Goal: Information Seeking & Learning: Learn about a topic

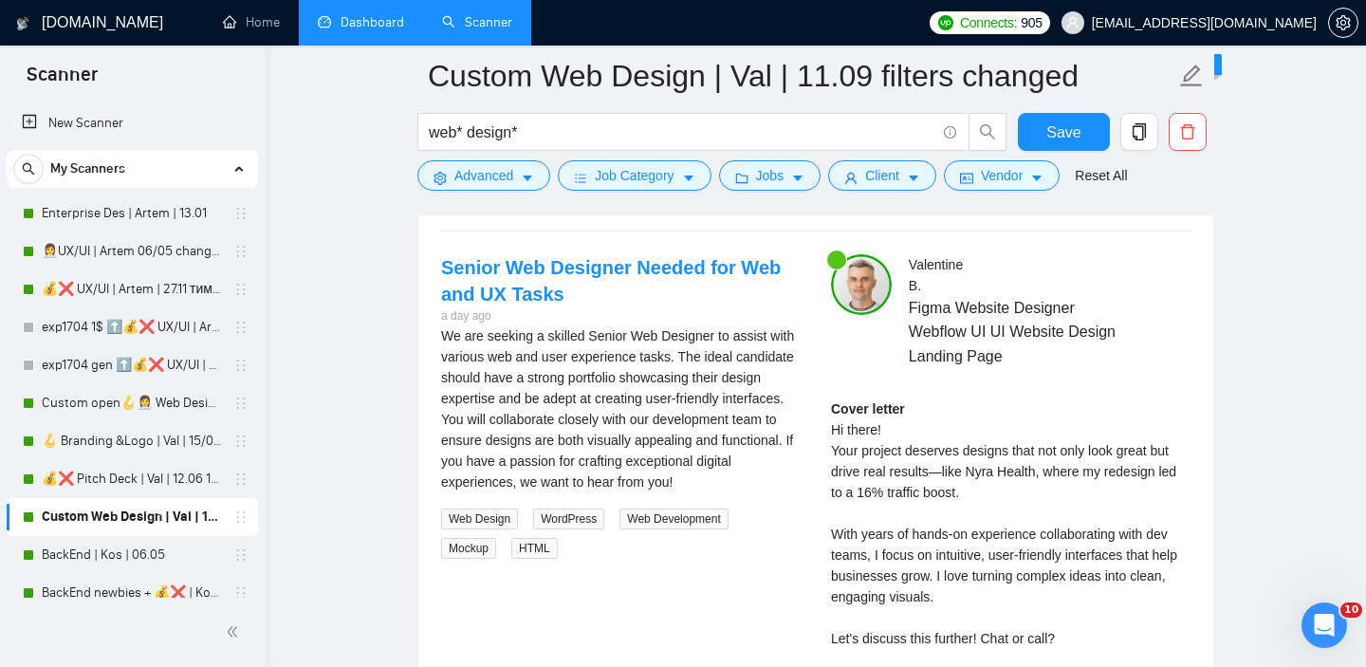
scroll to position [112, 0]
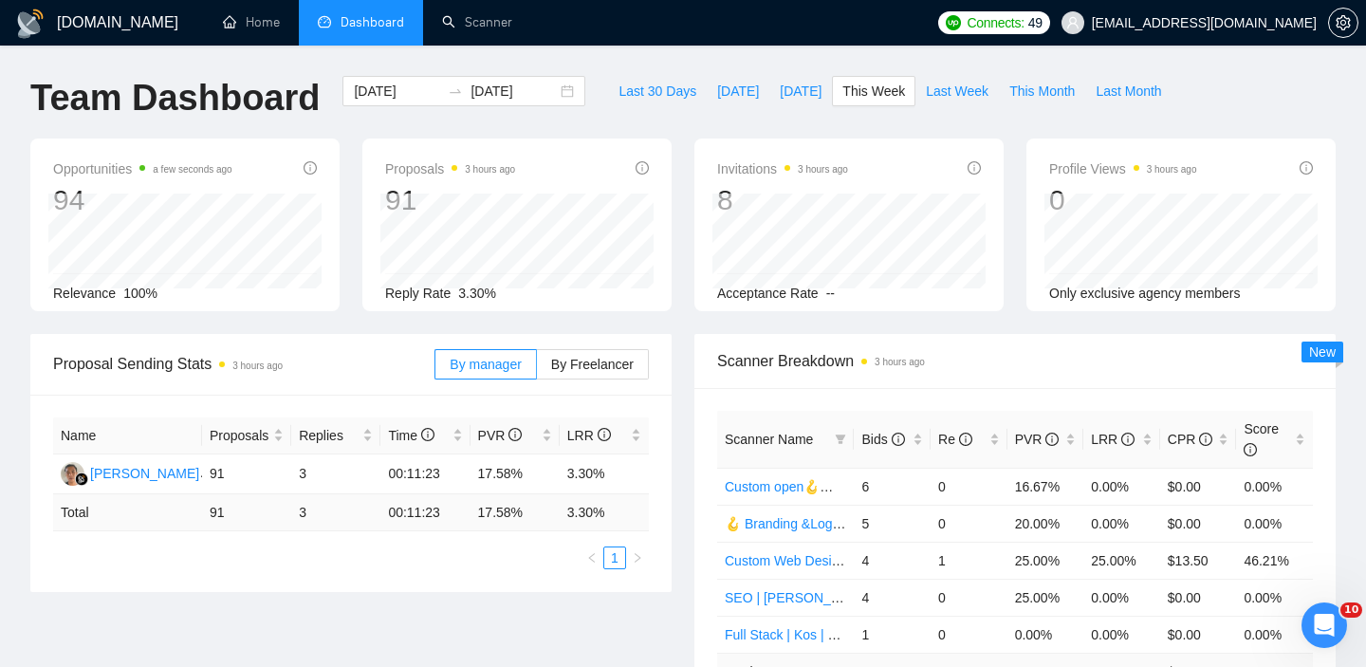
scroll to position [231, 0]
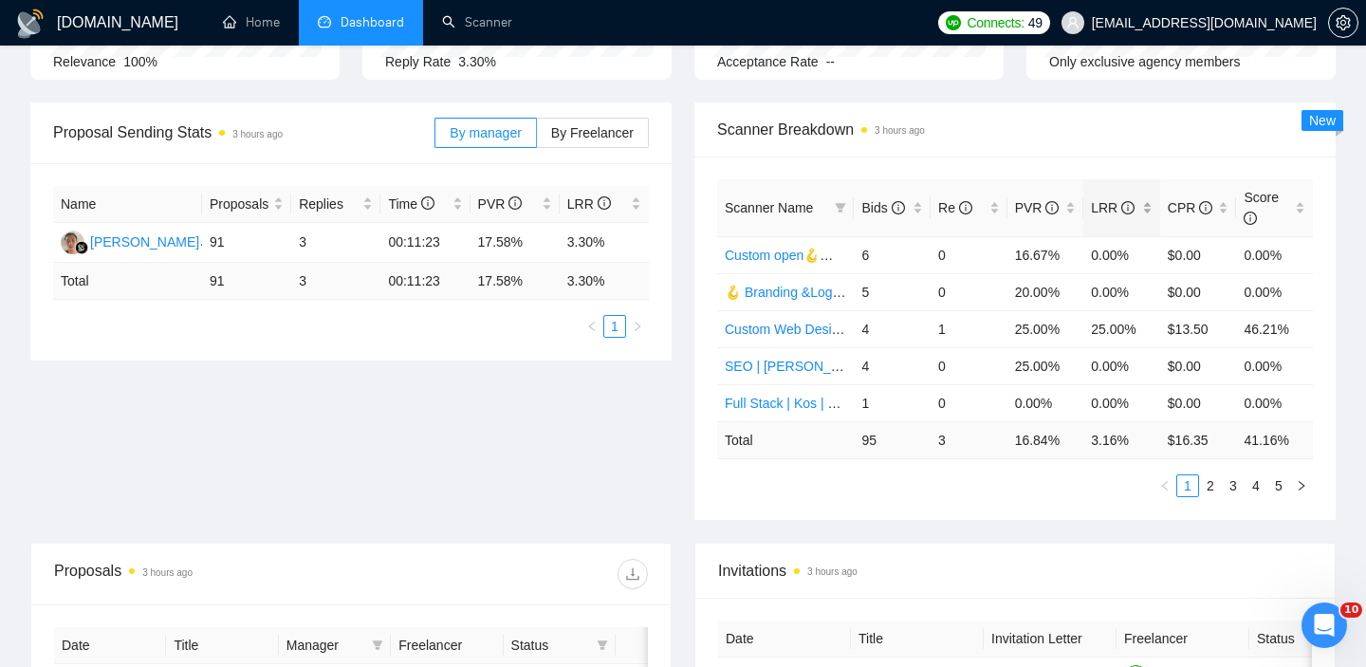
click at [1146, 204] on div "LRR" at bounding box center [1122, 207] width 62 height 21
click at [1072, 200] on div "PVR" at bounding box center [1046, 207] width 62 height 21
click at [1069, 200] on div "PVR" at bounding box center [1046, 207] width 62 height 21
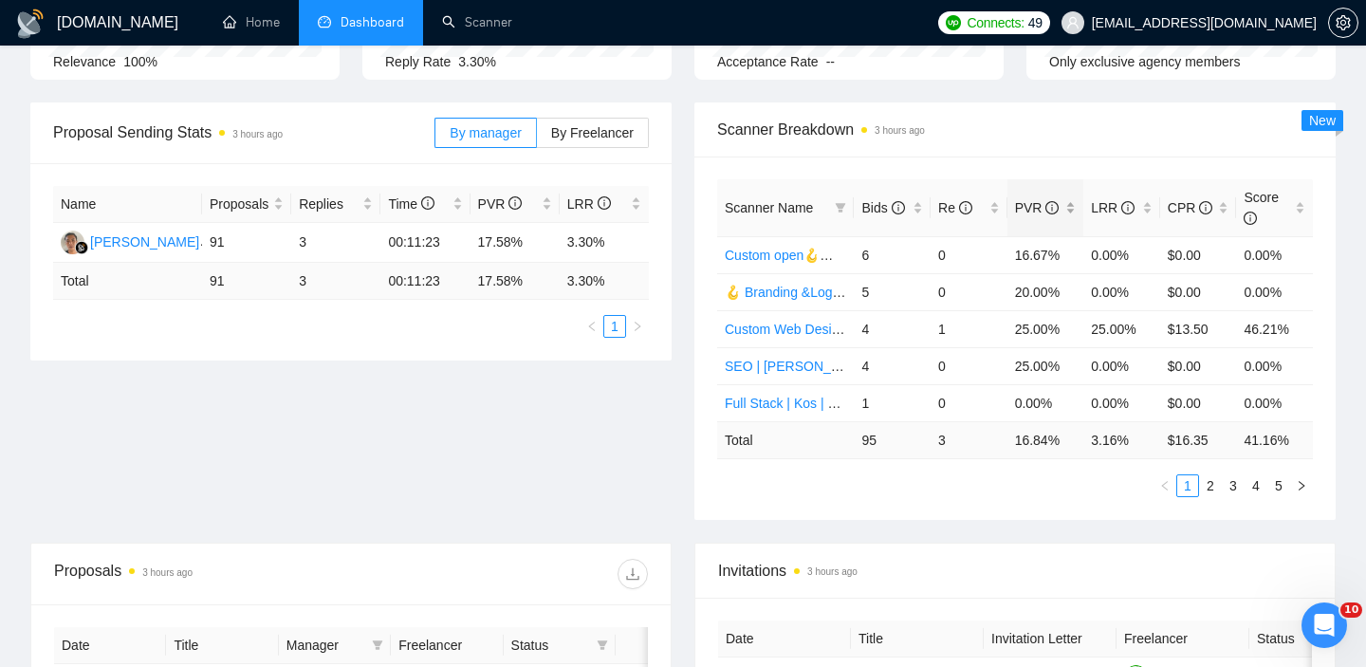
click at [1069, 200] on div "PVR" at bounding box center [1046, 207] width 62 height 21
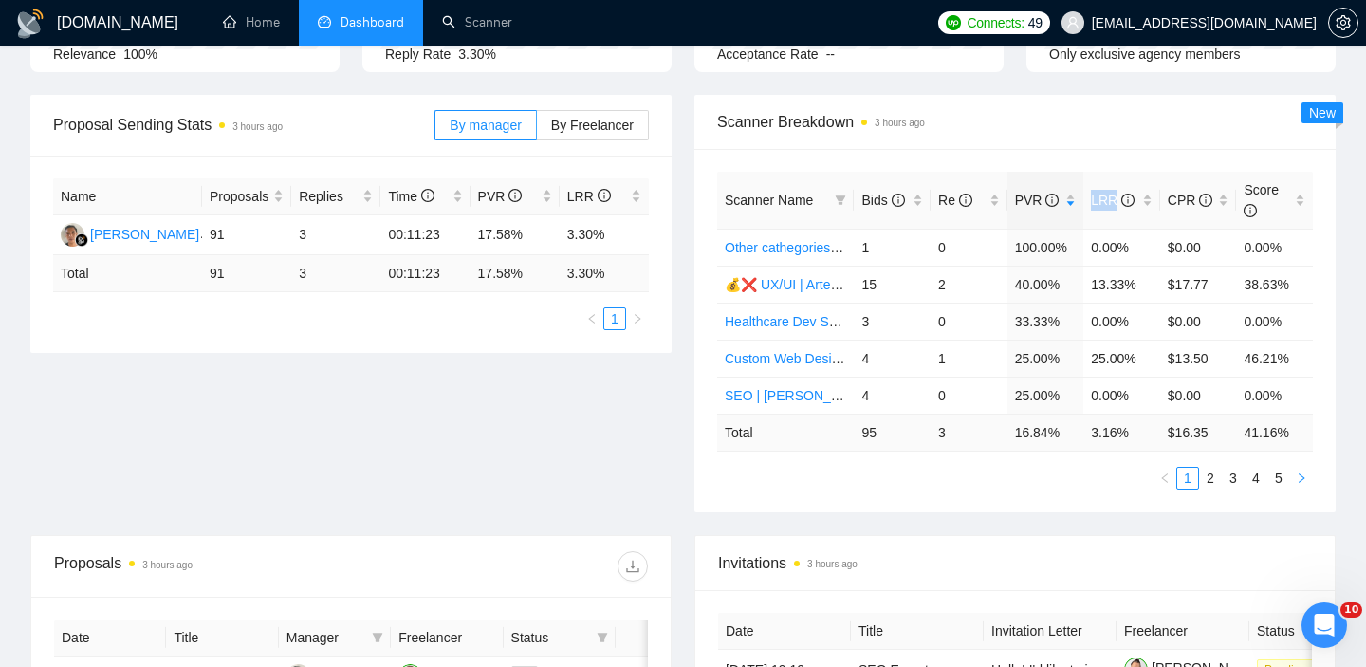
click at [1304, 480] on icon "right" at bounding box center [1301, 477] width 11 height 11
click at [1190, 481] on link "1" at bounding box center [1187, 478] width 21 height 21
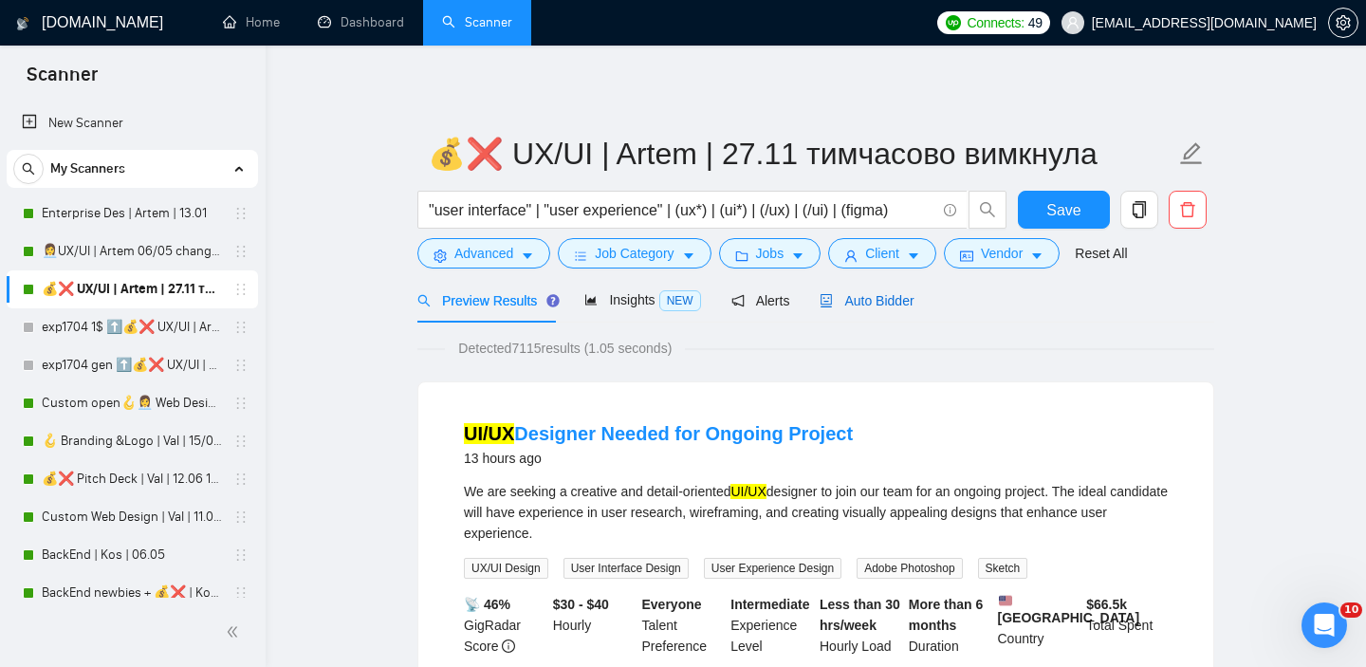
click at [912, 304] on span "Auto Bidder" at bounding box center [867, 300] width 94 height 15
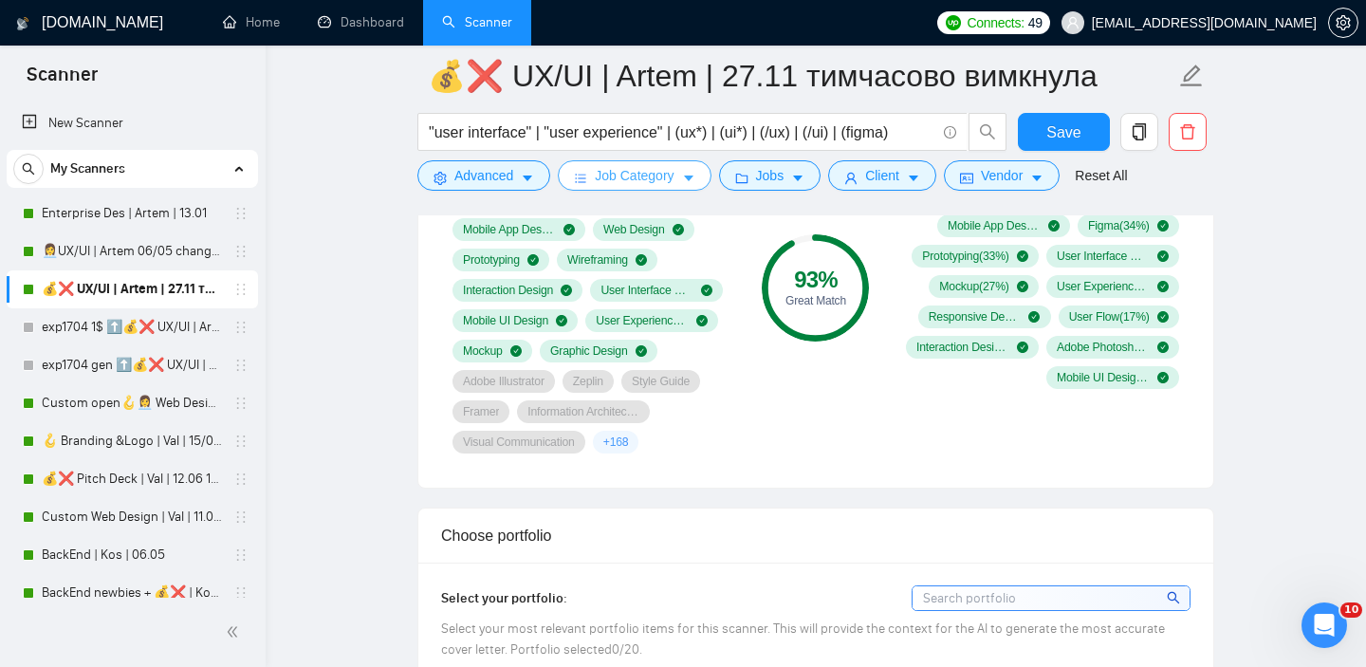
scroll to position [1369, 0]
